Goal: Task Accomplishment & Management: Complete application form

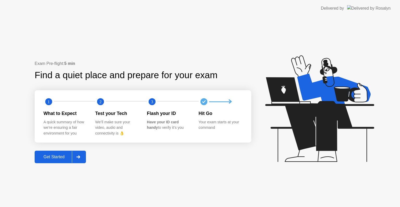
click at [55, 161] on button "Get Started" at bounding box center [60, 156] width 51 height 12
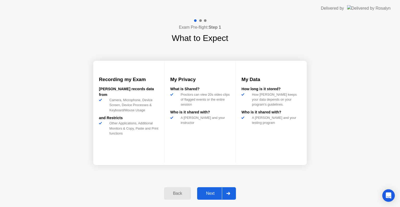
click at [220, 195] on div "Next" at bounding box center [210, 193] width 23 height 5
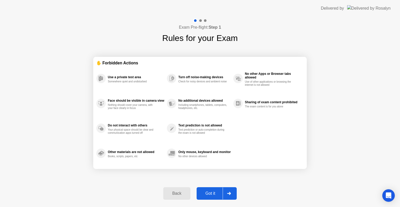
click at [220, 195] on div "Got it" at bounding box center [210, 193] width 24 height 5
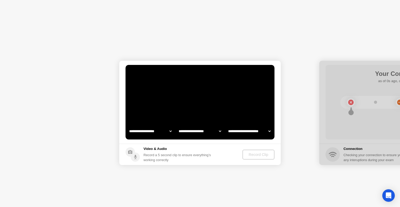
select select "**********"
select select "*******"
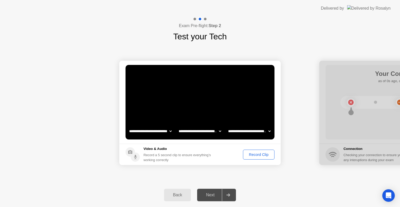
click at [258, 156] on div "Record Clip" at bounding box center [259, 154] width 28 height 4
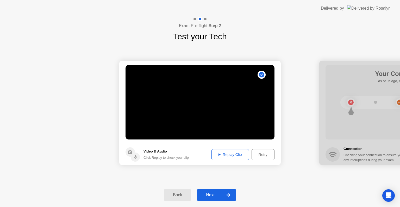
click at [237, 154] on div "Replay Clip" at bounding box center [230, 154] width 34 height 4
click at [212, 192] on div "Next" at bounding box center [210, 194] width 23 height 5
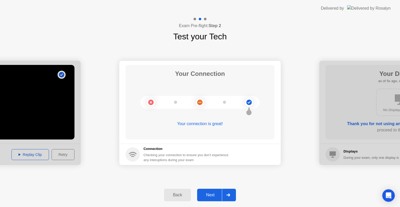
click at [212, 199] on button "Next" at bounding box center [216, 194] width 39 height 12
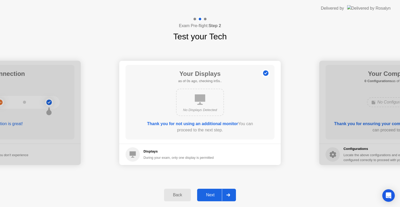
click at [204, 193] on div "Next" at bounding box center [210, 194] width 23 height 5
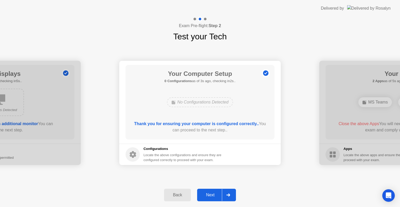
click at [213, 195] on div "Next" at bounding box center [210, 194] width 23 height 5
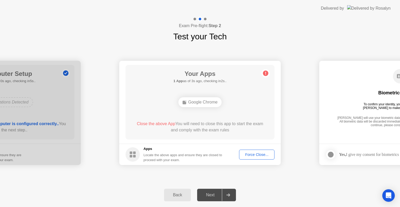
drag, startPoint x: 286, startPoint y: 165, endPoint x: 287, endPoint y: 168, distance: 3.3
click at [268, 188] on div "Back Next" at bounding box center [200, 195] width 400 height 24
click at [261, 156] on div "Force Close..." at bounding box center [257, 154] width 32 height 4
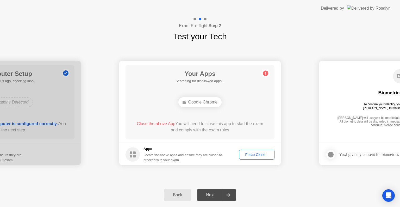
click at [361, 188] on div "Back Next" at bounding box center [200, 195] width 400 height 24
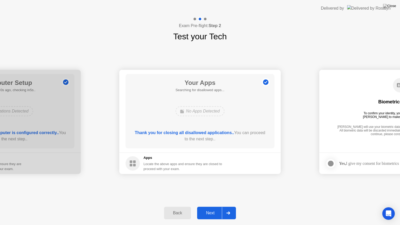
click at [210, 206] on button "Next" at bounding box center [216, 213] width 39 height 12
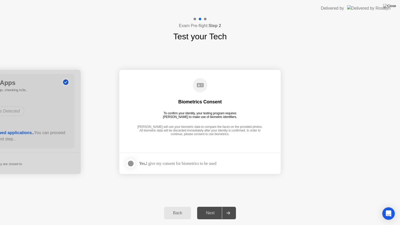
click at [132, 164] on div at bounding box center [130, 163] width 6 height 6
click at [210, 206] on div "Next" at bounding box center [210, 212] width 23 height 5
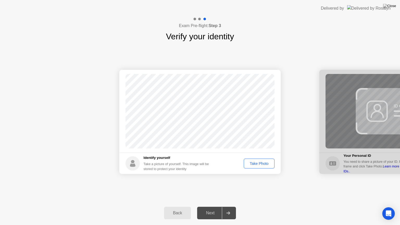
click at [253, 162] on div "Take Photo" at bounding box center [258, 163] width 27 height 4
click at [210, 206] on div "Next" at bounding box center [210, 212] width 23 height 5
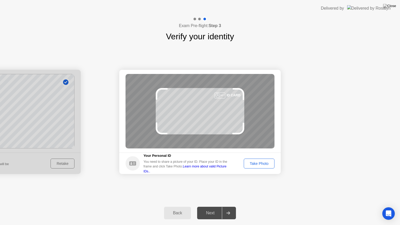
click at [259, 163] on div "Take Photo" at bounding box center [258, 163] width 27 height 4
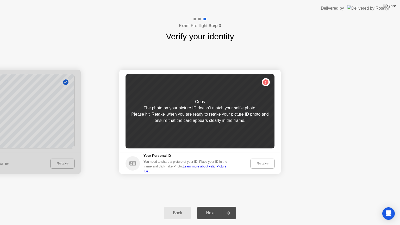
click at [256, 163] on div "Retake" at bounding box center [262, 163] width 20 height 4
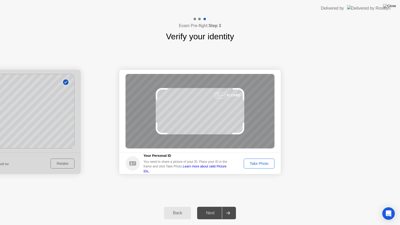
click at [264, 162] on div "Take Photo" at bounding box center [258, 163] width 27 height 4
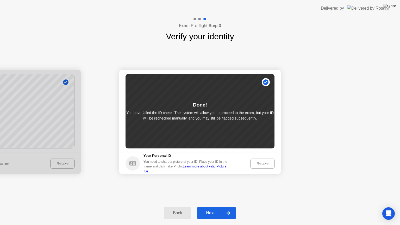
click at [215, 206] on div "Next" at bounding box center [210, 212] width 23 height 5
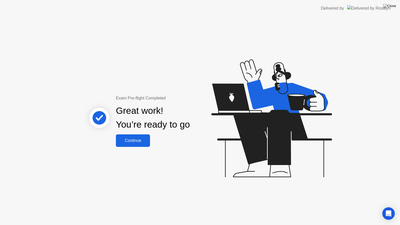
click at [126, 138] on div "Continue" at bounding box center [132, 140] width 31 height 5
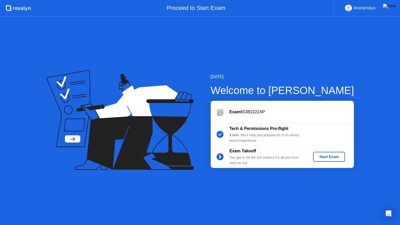
click at [335, 155] on div "Start Exam" at bounding box center [329, 157] width 28 height 4
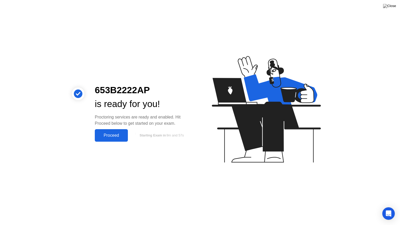
click at [107, 136] on div "Proceed" at bounding box center [111, 135] width 30 height 5
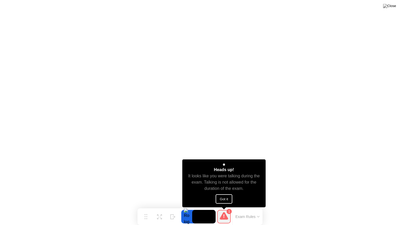
click at [225, 198] on button "Got it" at bounding box center [223, 198] width 17 height 9
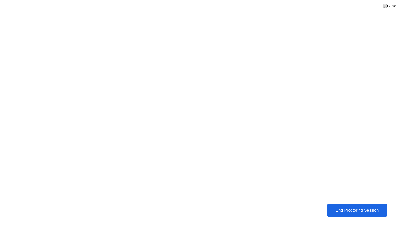
click at [347, 206] on div "End Proctoring Session" at bounding box center [357, 210] width 58 height 5
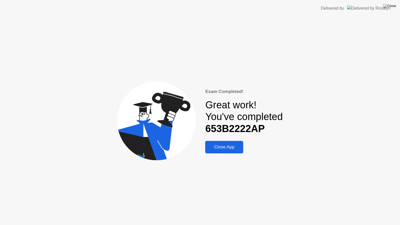
click at [225, 146] on div "Close App" at bounding box center [224, 146] width 35 height 5
